Goal: Navigation & Orientation: Find specific page/section

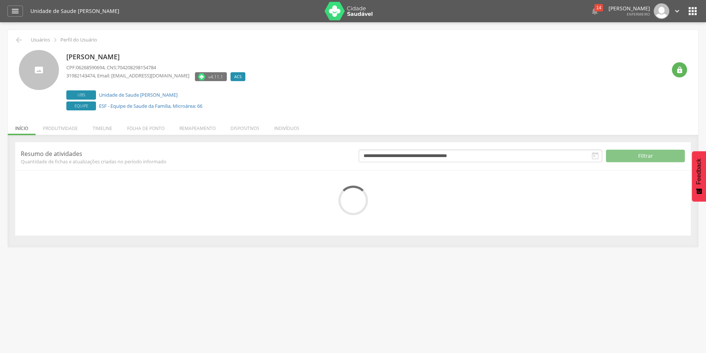
click at [594, 156] on icon "" at bounding box center [595, 156] width 9 height 9
click at [595, 155] on icon "" at bounding box center [595, 156] width 9 height 9
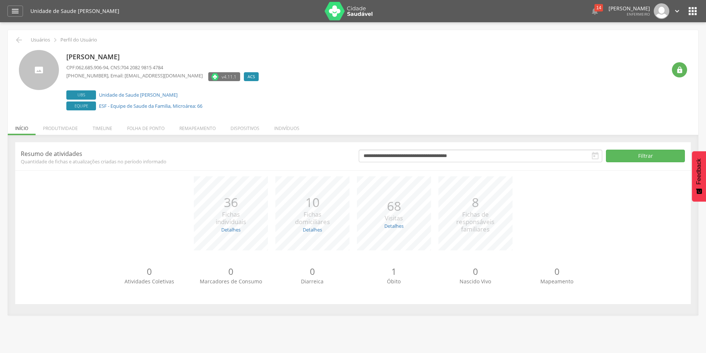
click at [592, 157] on icon "" at bounding box center [595, 156] width 9 height 9
click at [594, 157] on icon "" at bounding box center [595, 156] width 9 height 9
click at [665, 156] on button "Filtrar" at bounding box center [645, 156] width 79 height 13
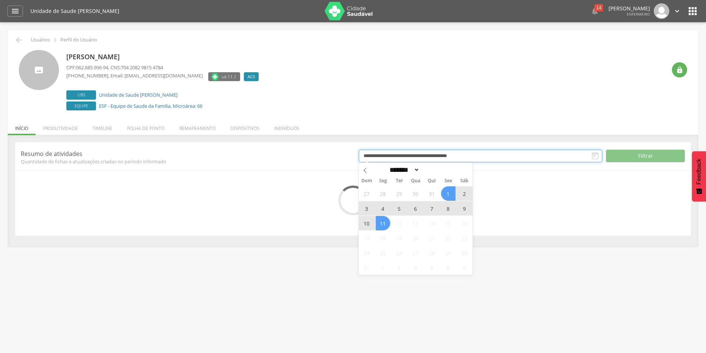
click at [532, 152] on input "**********" at bounding box center [481, 156] width 244 height 13
click at [447, 208] on span "8" at bounding box center [448, 208] width 14 height 14
type input "**********"
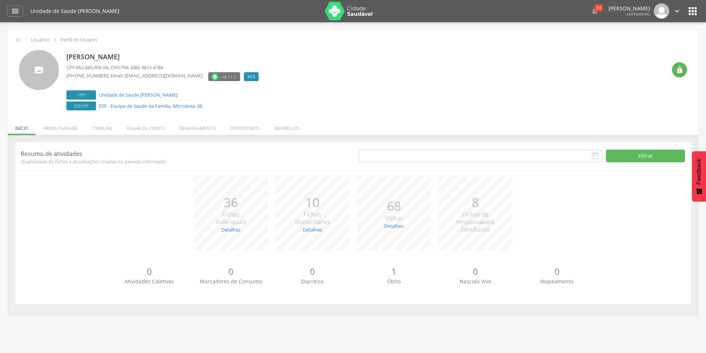
click at [567, 85] on div "[PERSON_NAME] CPF: 062.685.906-94 , CNS: 704 2082 9815 4784 [PHONE_NUMBER] , Em…" at bounding box center [366, 81] width 600 height 62
click at [595, 7] on div "14" at bounding box center [599, 7] width 9 height 7
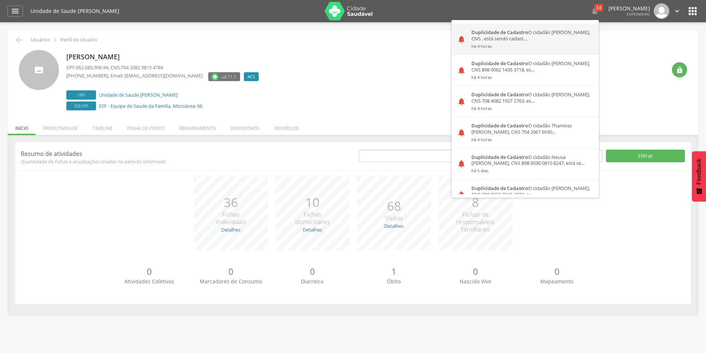
click at [511, 38] on div "Duplicidade de Cadastro O cidadão [PERSON_NAME], CNS , está sendo cadast... há …" at bounding box center [532, 39] width 133 height 31
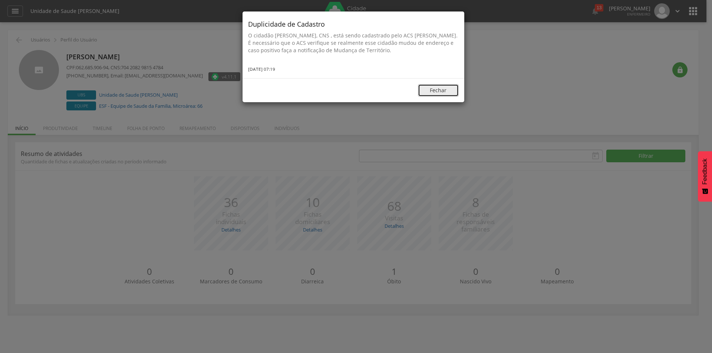
click at [446, 89] on button "Fechar" at bounding box center [438, 90] width 41 height 13
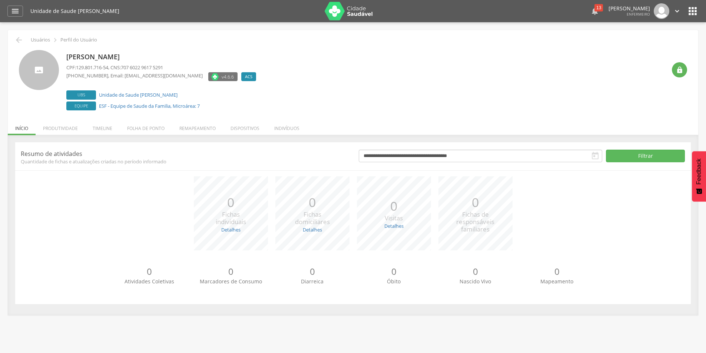
click at [595, 10] on div "13" at bounding box center [599, 7] width 9 height 7
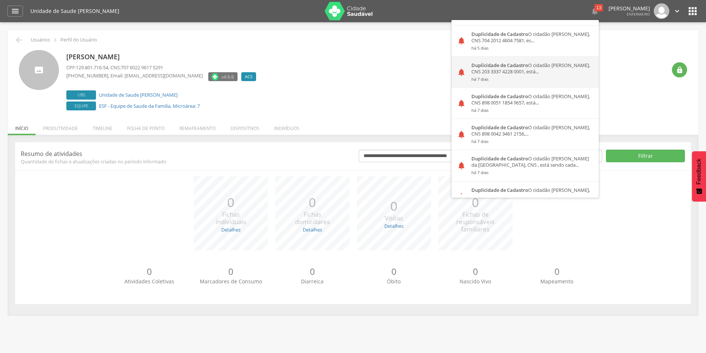
scroll to position [297, 0]
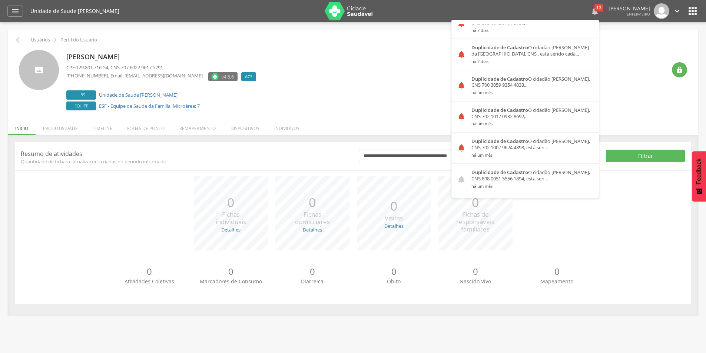
click at [595, 6] on div "13" at bounding box center [599, 7] width 9 height 7
